Goal: Find specific page/section: Find specific page/section

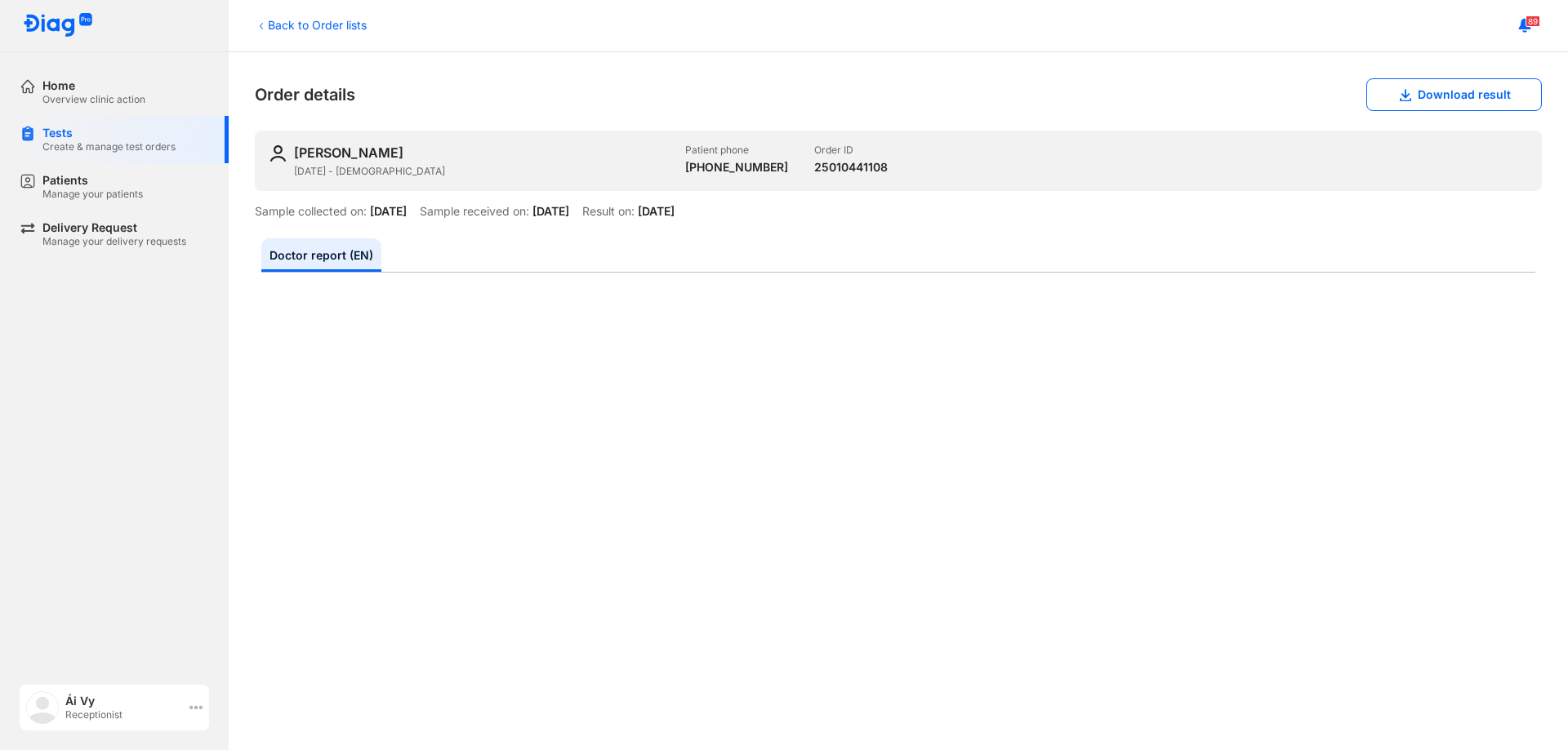
click at [204, 710] on div "Ái Vy Receptionist" at bounding box center [114, 708] width 189 height 46
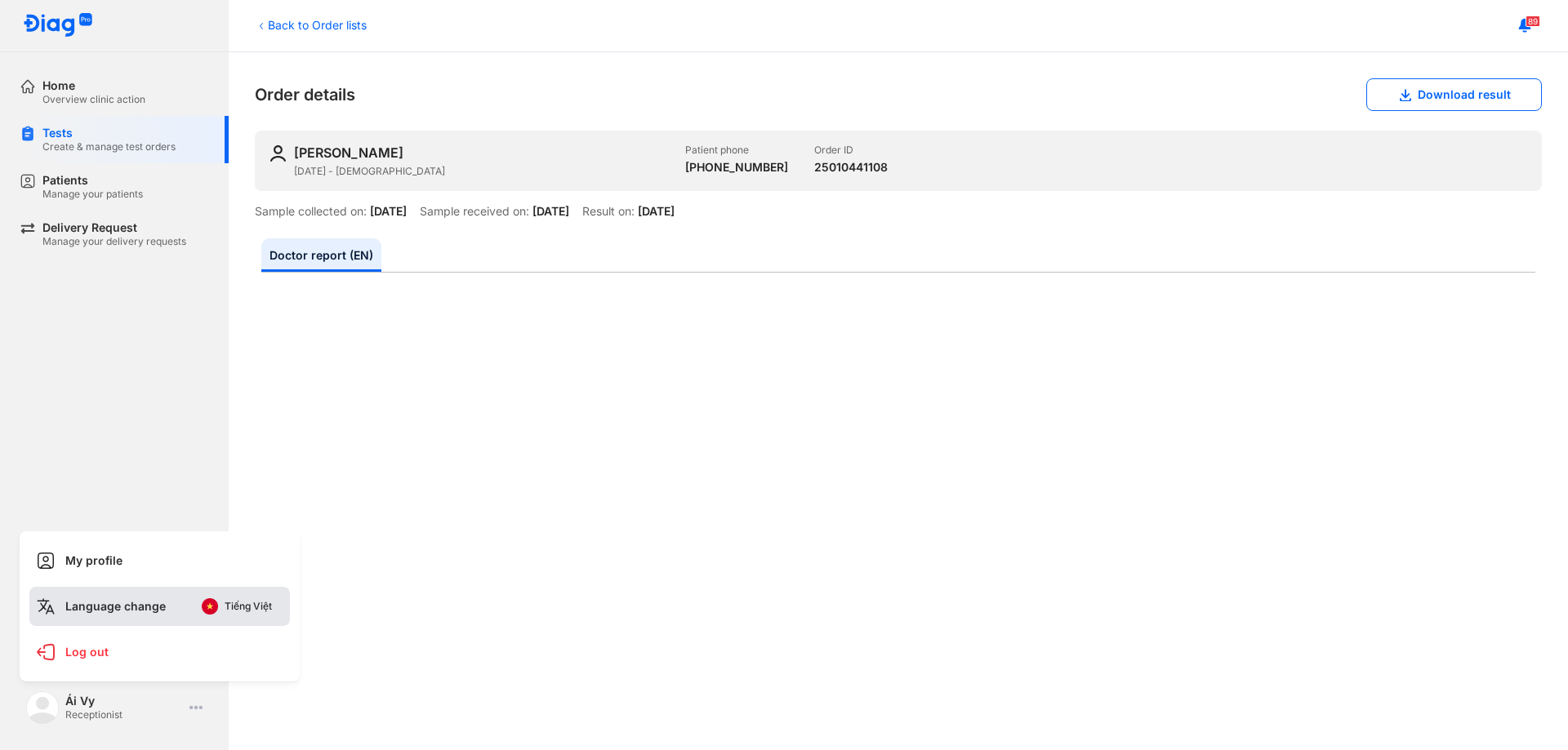
click at [210, 614] on img at bounding box center [210, 607] width 17 height 17
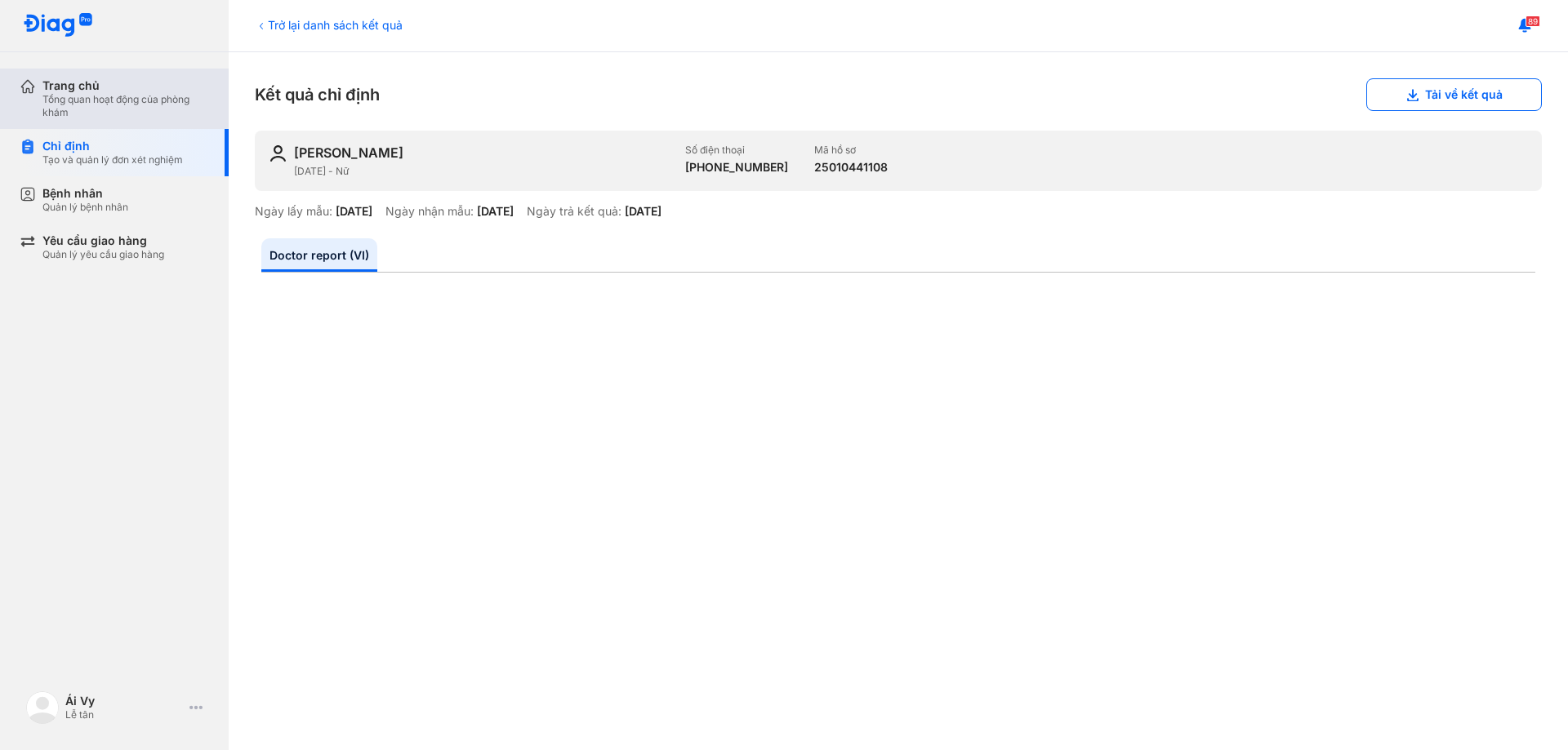
click at [116, 84] on div "Trang chủ" at bounding box center [125, 85] width 166 height 15
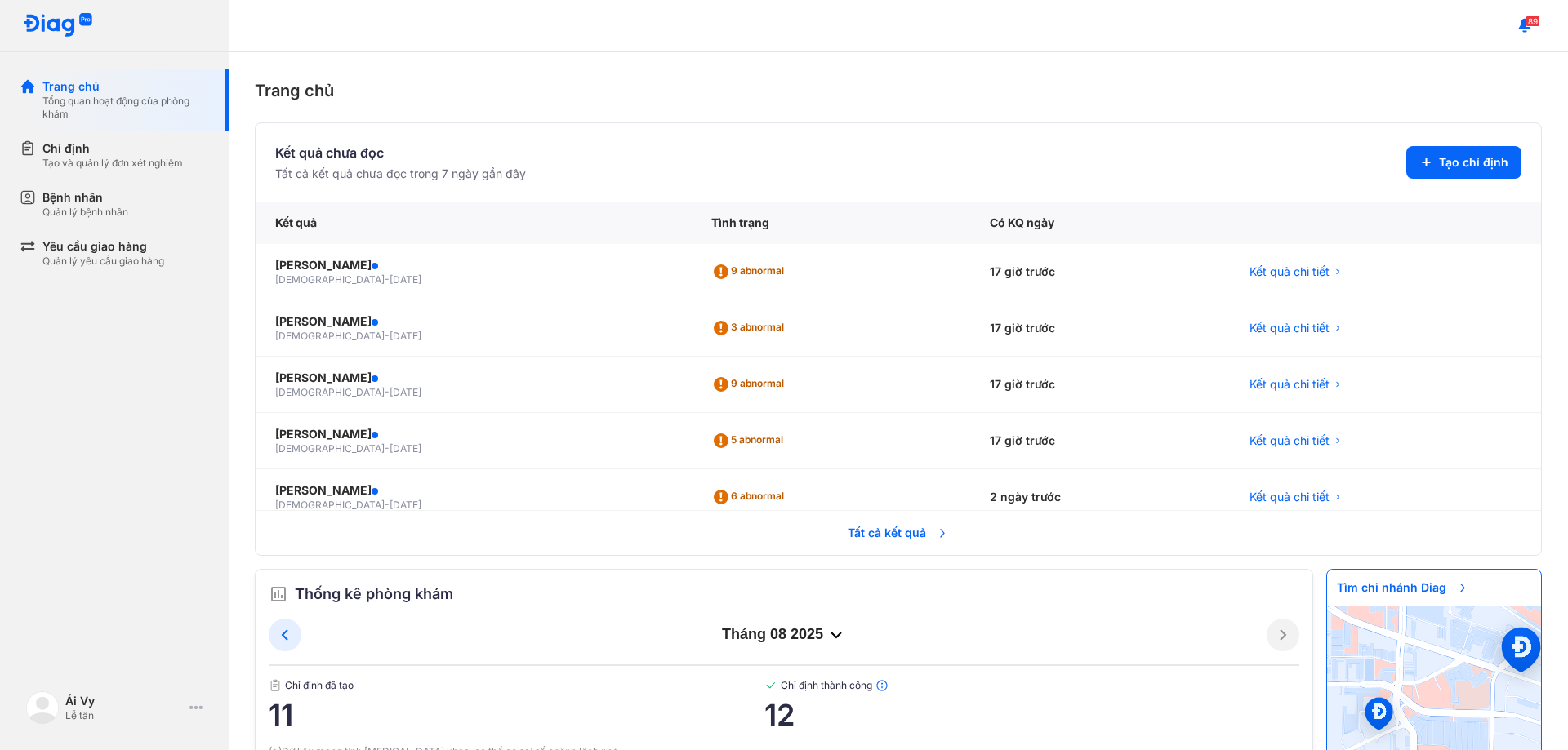
click at [904, 529] on span "Tất cả kết quả" at bounding box center [897, 533] width 120 height 36
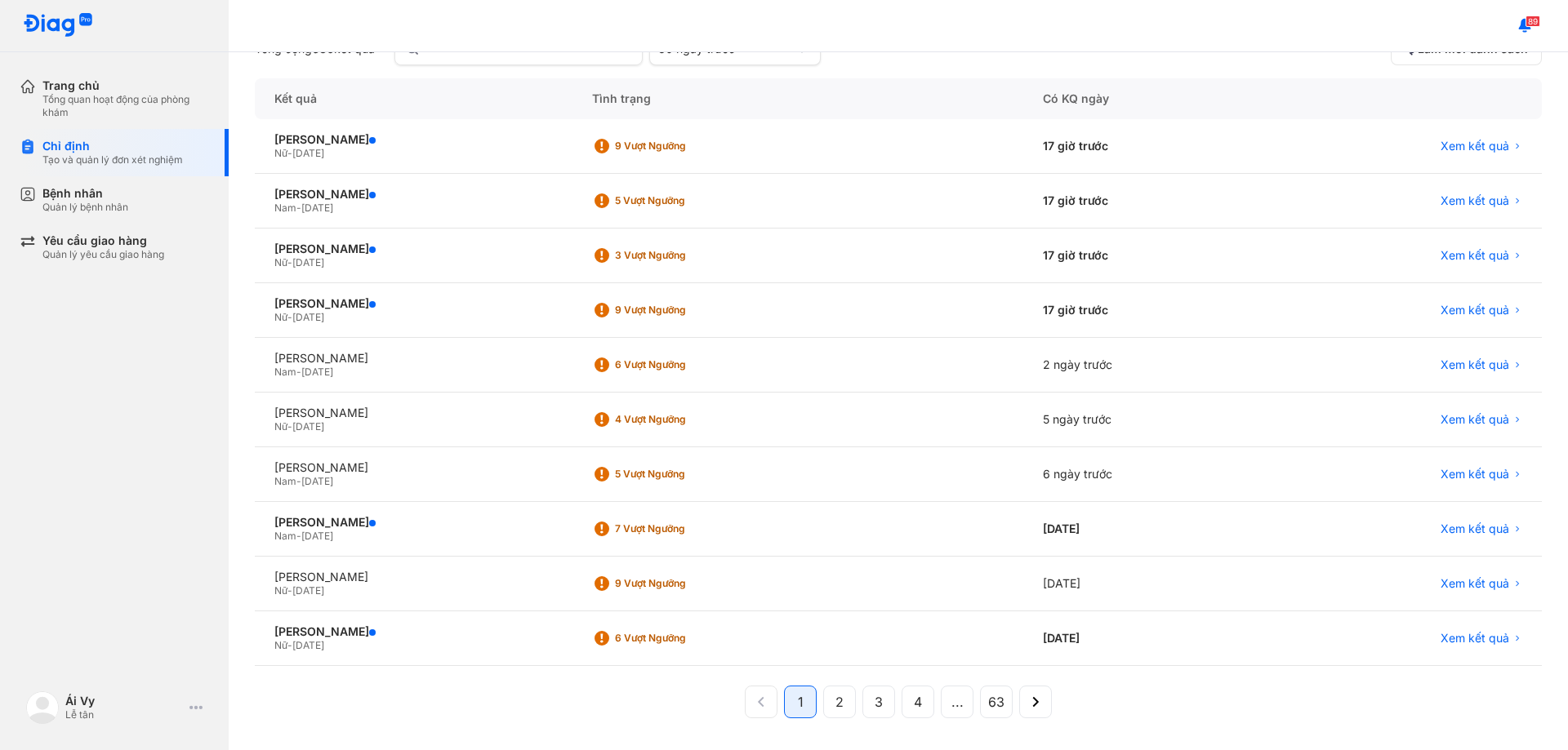
scroll to position [156, 0]
click at [627, 699] on div "1 2 3 4 ... 63" at bounding box center [898, 704] width 1287 height 40
click at [369, 244] on div "[PERSON_NAME]" at bounding box center [413, 248] width 278 height 15
